Goal: Find specific fact: Find contact information

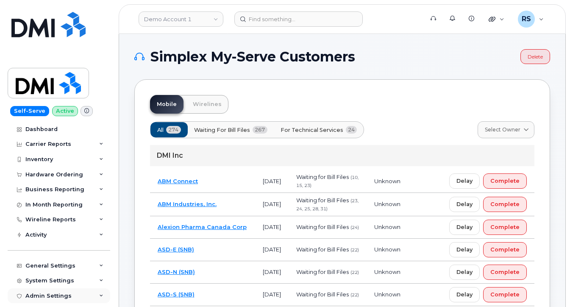
click at [8, 297] on div "Admin Settings" at bounding box center [59, 295] width 103 height 15
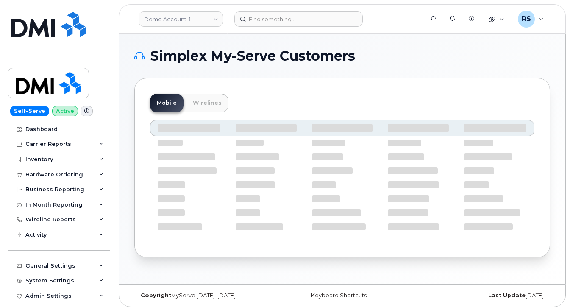
click at [417, 52] on h1 "Simplex My-Serve Customers" at bounding box center [340, 56] width 412 height 14
click at [4, 298] on div "Self-Serve Active Dashboard Carrier Reports Monthly Billing Data Daily Data Poo…" at bounding box center [57, 153] width 115 height 307
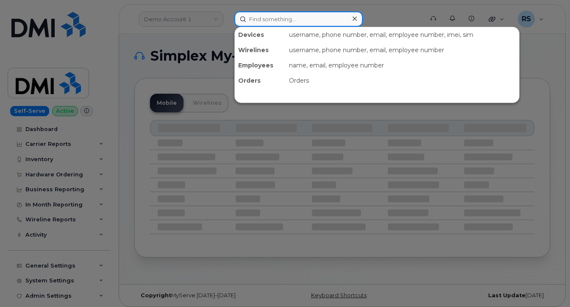
click at [267, 21] on input at bounding box center [298, 18] width 128 height 15
paste input "835-224-1185"
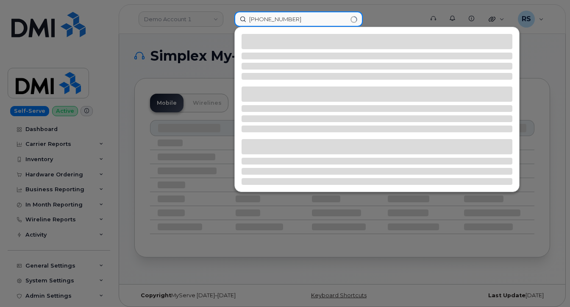
type input "835-224-1185"
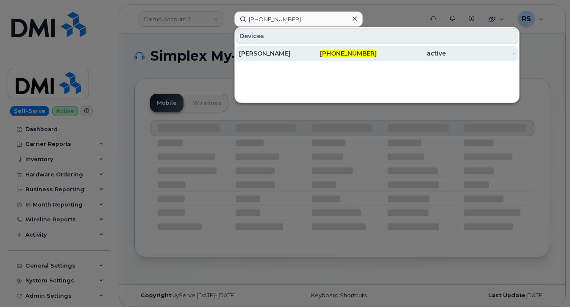
click at [270, 49] on div "MILTON JONES" at bounding box center [273, 53] width 69 height 15
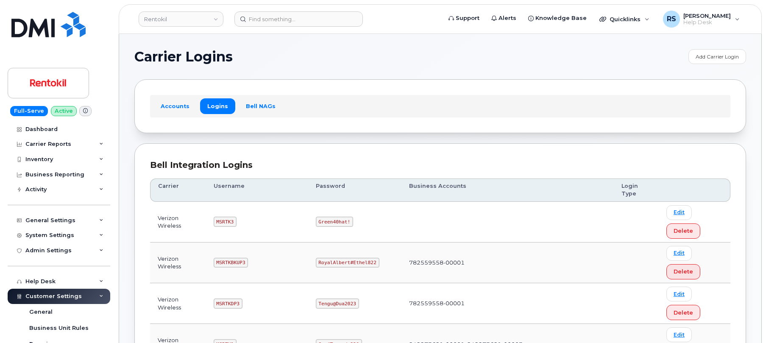
click at [314, 52] on h1 "Carrier Logins" at bounding box center [409, 57] width 550 height 14
click at [331, 52] on h1 "Carrier Logins" at bounding box center [409, 57] width 550 height 14
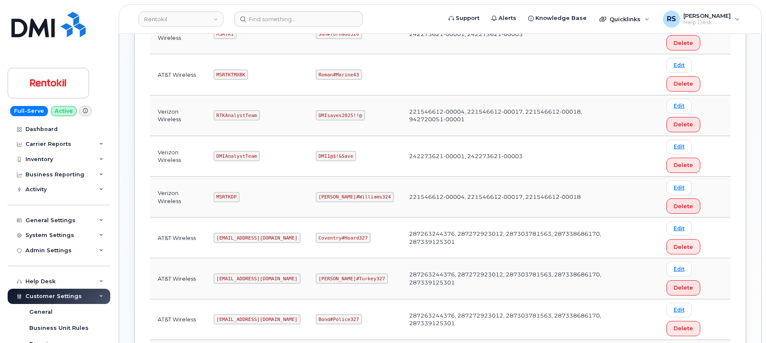
scroll to position [339, 0]
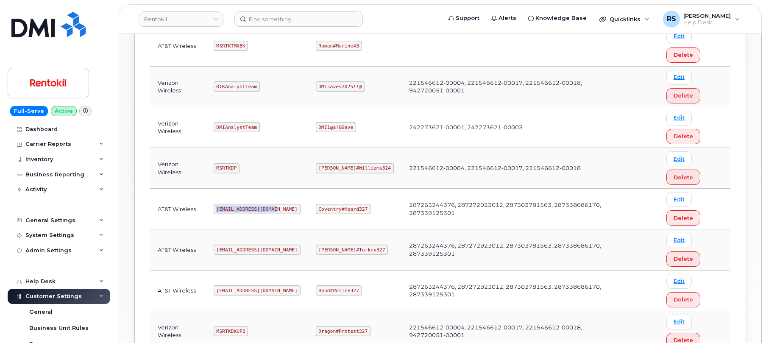
drag, startPoint x: 218, startPoint y: 209, endPoint x: 277, endPoint y: 213, distance: 58.6
click at [277, 213] on td "[EMAIL_ADDRESS][DOMAIN_NAME]" at bounding box center [257, 209] width 102 height 41
copy code "[EMAIL_ADDRESS][DOMAIN_NAME]"
drag, startPoint x: 319, startPoint y: 207, endPoint x: 367, endPoint y: 209, distance: 47.9
click at [367, 209] on td "Coventry#Hoard327" at bounding box center [354, 209] width 93 height 41
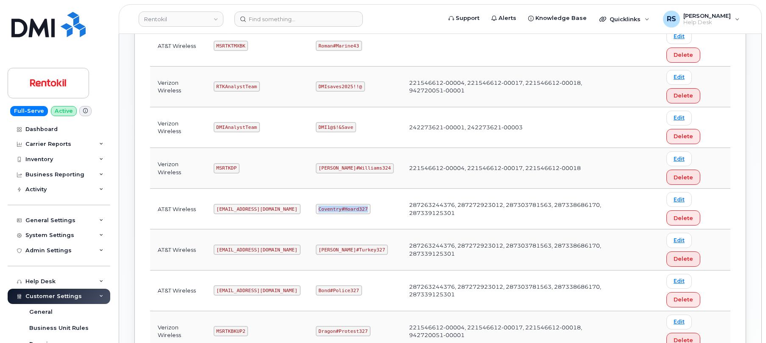
copy code "Coventry#Hoard327"
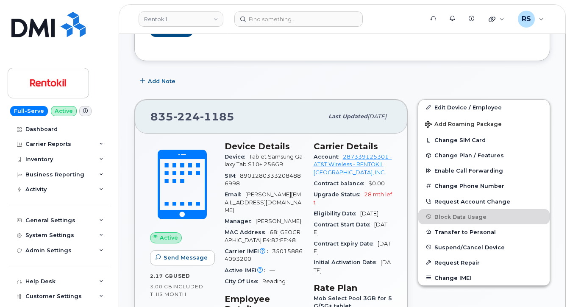
scroll to position [229, 0]
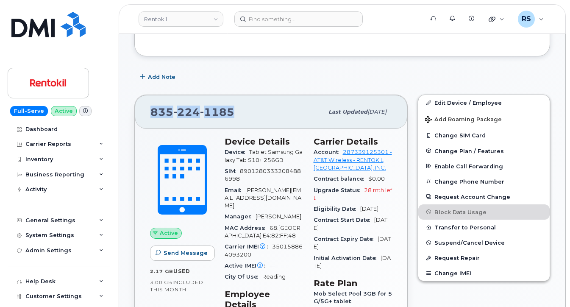
drag, startPoint x: 234, startPoint y: 121, endPoint x: 159, endPoint y: 120, distance: 74.6
click at [145, 119] on div "[PHONE_NUMBER] Last updated [DATE]" at bounding box center [271, 112] width 273 height 34
copy span "[PHONE_NUMBER]"
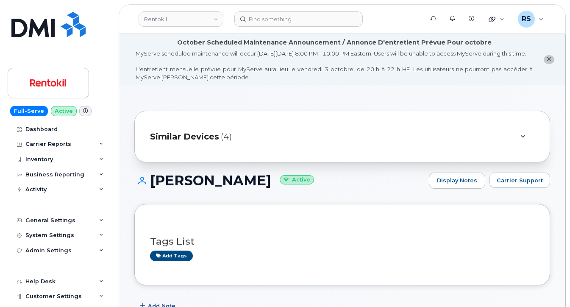
click at [4, 297] on div "Full-Serve Active Dashboard Carrier Reports Monthly Billing Data Daily Data Poo…" at bounding box center [57, 153] width 115 height 307
click at [3, 295] on div "Full-Serve Active Dashboard Carrier Reports Monthly Billing Data Daily Data Poo…" at bounding box center [57, 153] width 115 height 307
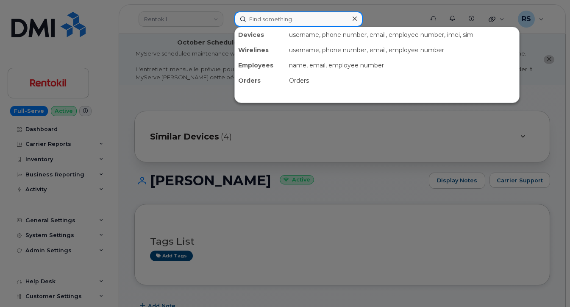
click at [267, 19] on input at bounding box center [298, 18] width 128 height 15
paste input "016026002584834"
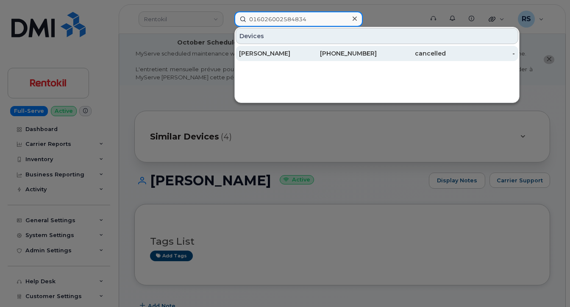
type input "016026002584834"
click at [262, 55] on div "LORENZO LLAMAS" at bounding box center [273, 53] width 69 height 8
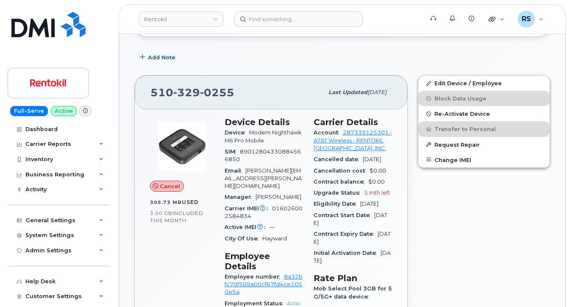
scroll to position [283, 0]
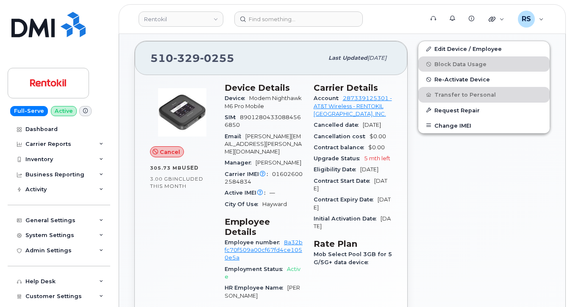
click at [6, 301] on div "Full-Serve Active Dashboard Carrier Reports Monthly Billing Data Daily Data Poo…" at bounding box center [57, 153] width 115 height 307
click at [10, 298] on div "Customer Settings" at bounding box center [59, 296] width 103 height 15
drag, startPoint x: 5, startPoint y: 301, endPoint x: 6, endPoint y: 289, distance: 12.4
click at [5, 301] on div "Full-Serve Active Dashboard Carrier Reports Monthly Billing Data Daily Data Poo…" at bounding box center [57, 153] width 115 height 307
drag, startPoint x: 236, startPoint y: 67, endPoint x: 156, endPoint y: 70, distance: 79.7
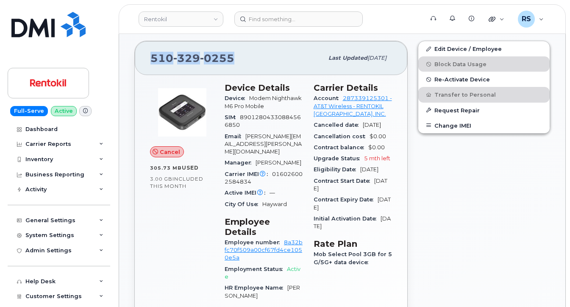
click at [140, 70] on div "510 329 0255 Last updated Sep 18, 2025" at bounding box center [271, 58] width 273 height 34
copy span "510 329 0255"
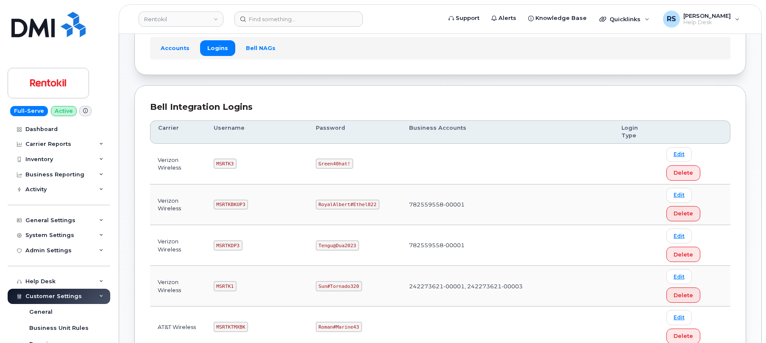
scroll to position [85, 0]
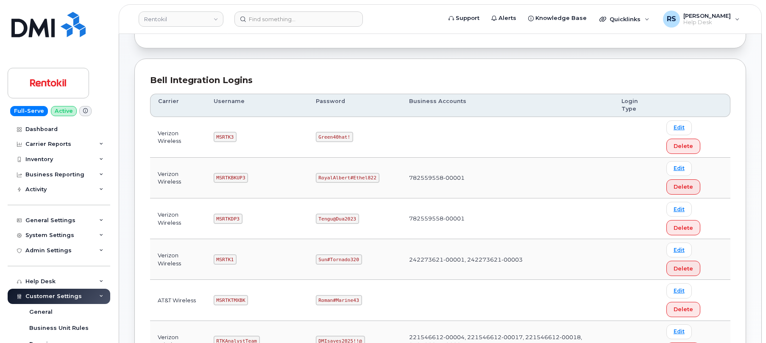
click at [328, 82] on div "Bell Integration Logins" at bounding box center [440, 80] width 580 height 12
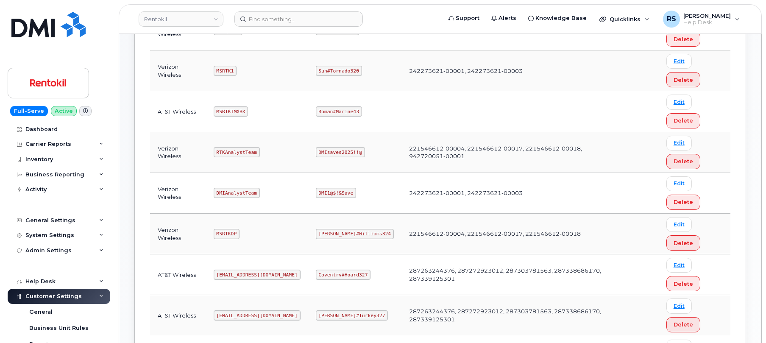
scroll to position [283, 0]
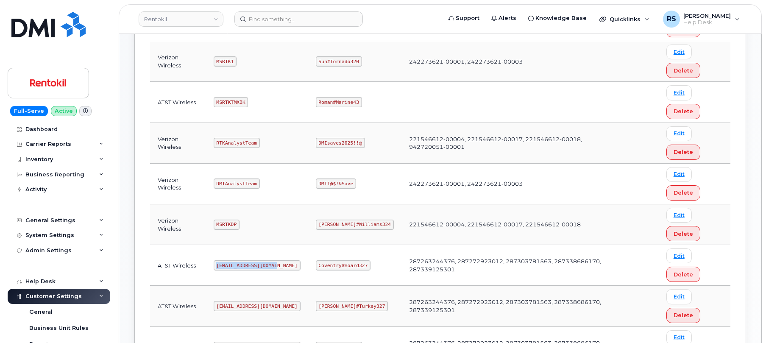
drag, startPoint x: 218, startPoint y: 265, endPoint x: 278, endPoint y: 264, distance: 60.2
click at [278, 264] on td "[EMAIL_ADDRESS][DOMAIN_NAME]" at bounding box center [257, 265] width 102 height 41
copy code "[EMAIL_ADDRESS][DOMAIN_NAME]"
drag, startPoint x: 320, startPoint y: 264, endPoint x: 365, endPoint y: 270, distance: 45.7
click at [365, 270] on code "Coventry#Hoard327" at bounding box center [343, 265] width 55 height 10
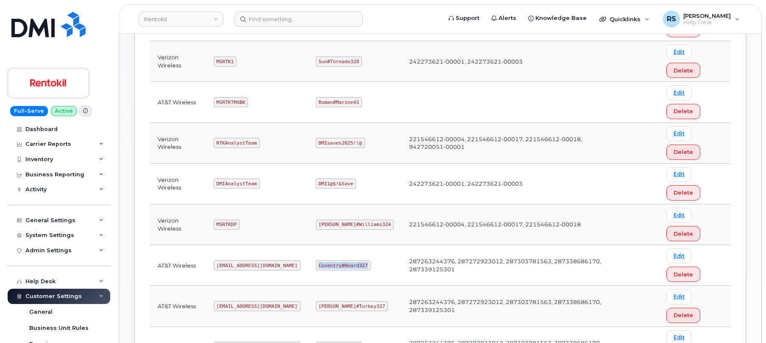
copy code "Coventry#Hoard327"
drag, startPoint x: 218, startPoint y: 263, endPoint x: 281, endPoint y: 267, distance: 63.2
click at [281, 267] on td "[EMAIL_ADDRESS][DOMAIN_NAME]" at bounding box center [257, 265] width 102 height 41
copy code "[EMAIL_ADDRESS][DOMAIN_NAME]"
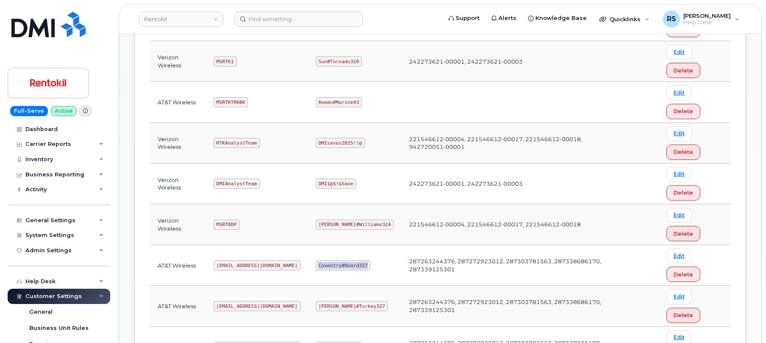
drag, startPoint x: 319, startPoint y: 264, endPoint x: 367, endPoint y: 273, distance: 48.7
click at [367, 273] on td "Coventry#Hoard327" at bounding box center [354, 265] width 93 height 41
copy code "Coventry#Hoard327"
